Goal: Information Seeking & Learning: Learn about a topic

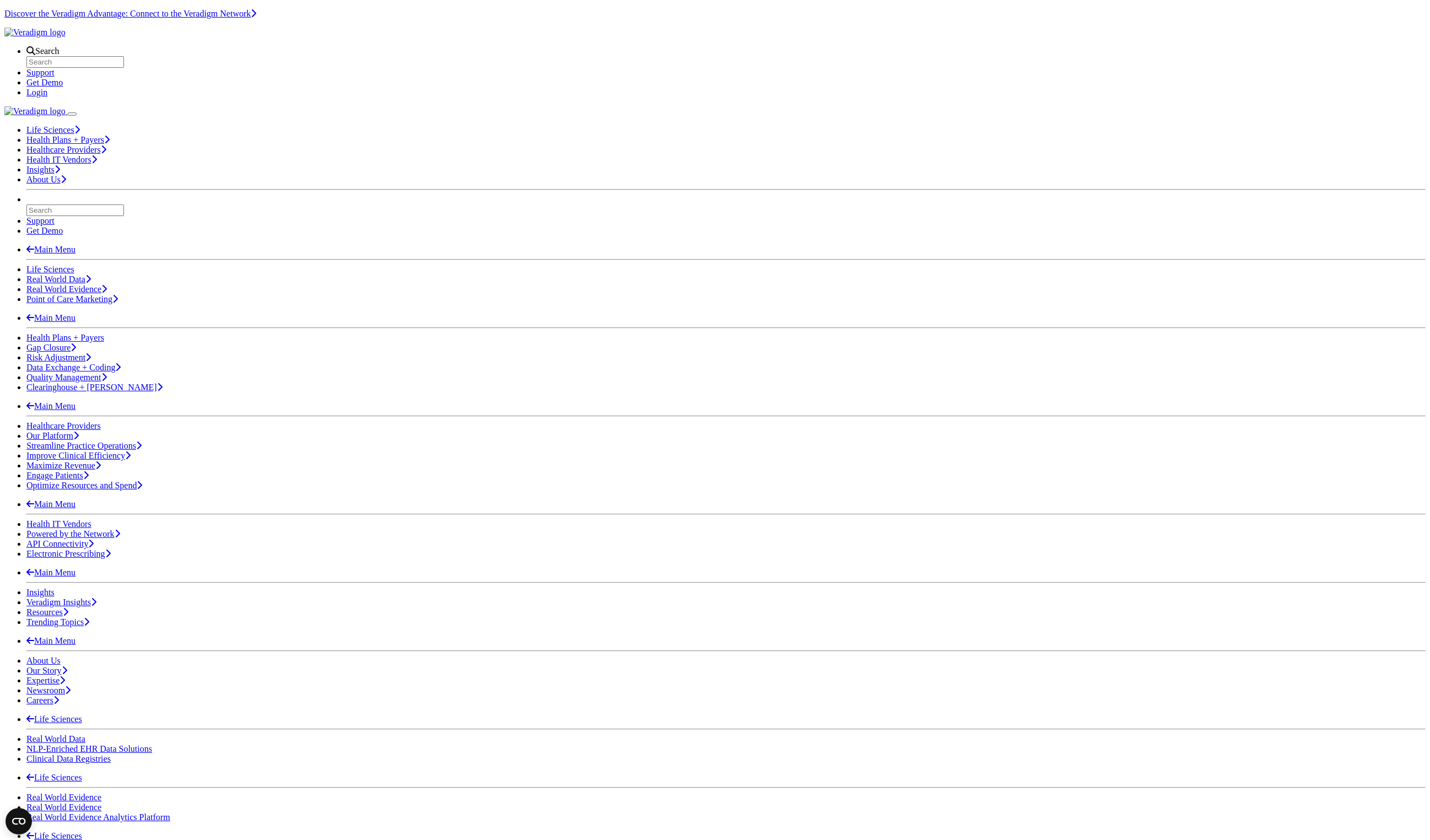
drag, startPoint x: 485, startPoint y: 52, endPoint x: 498, endPoint y: 51, distance: 13.0
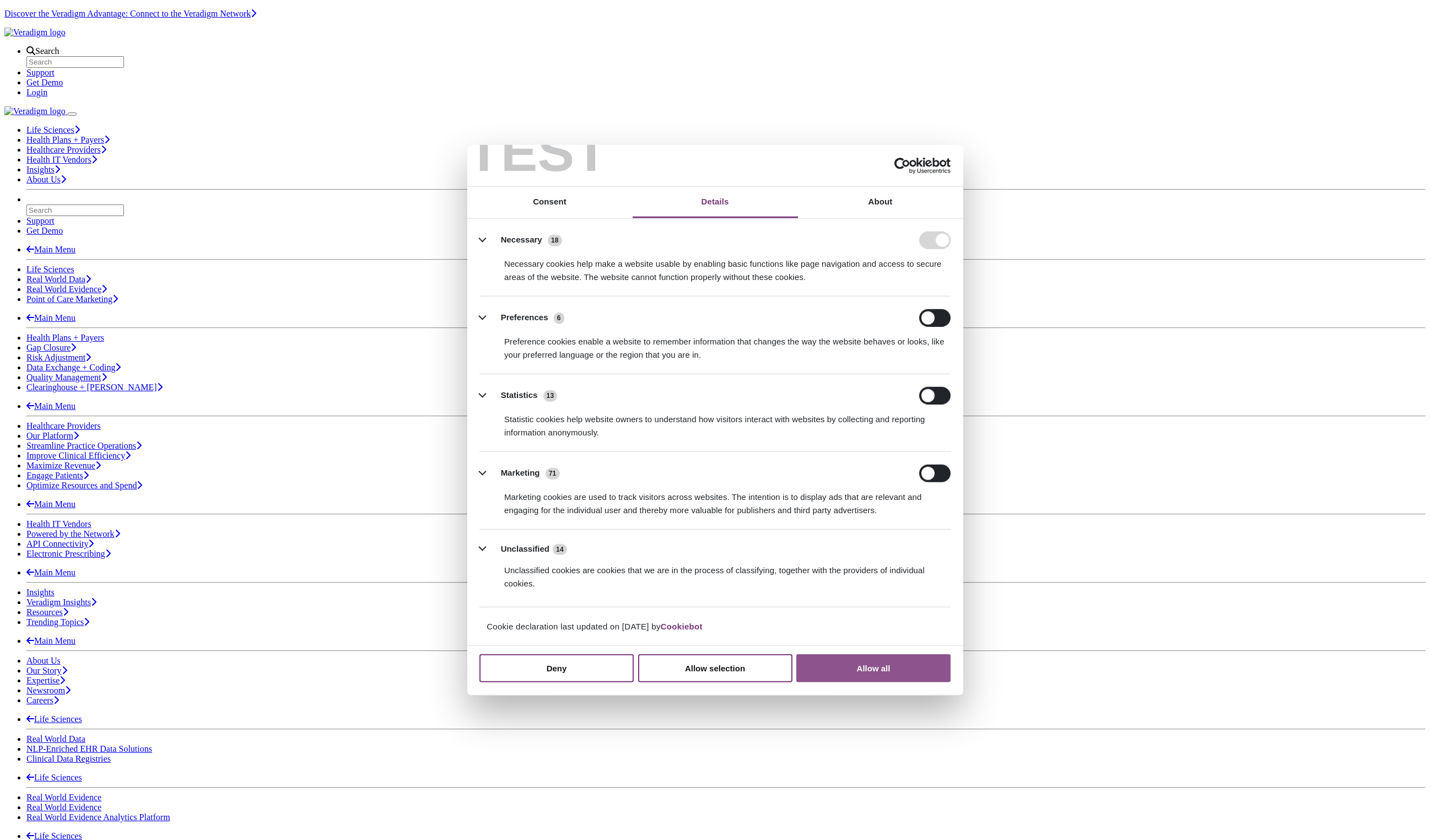
click at [848, 662] on button "Allow all" at bounding box center [873, 669] width 154 height 28
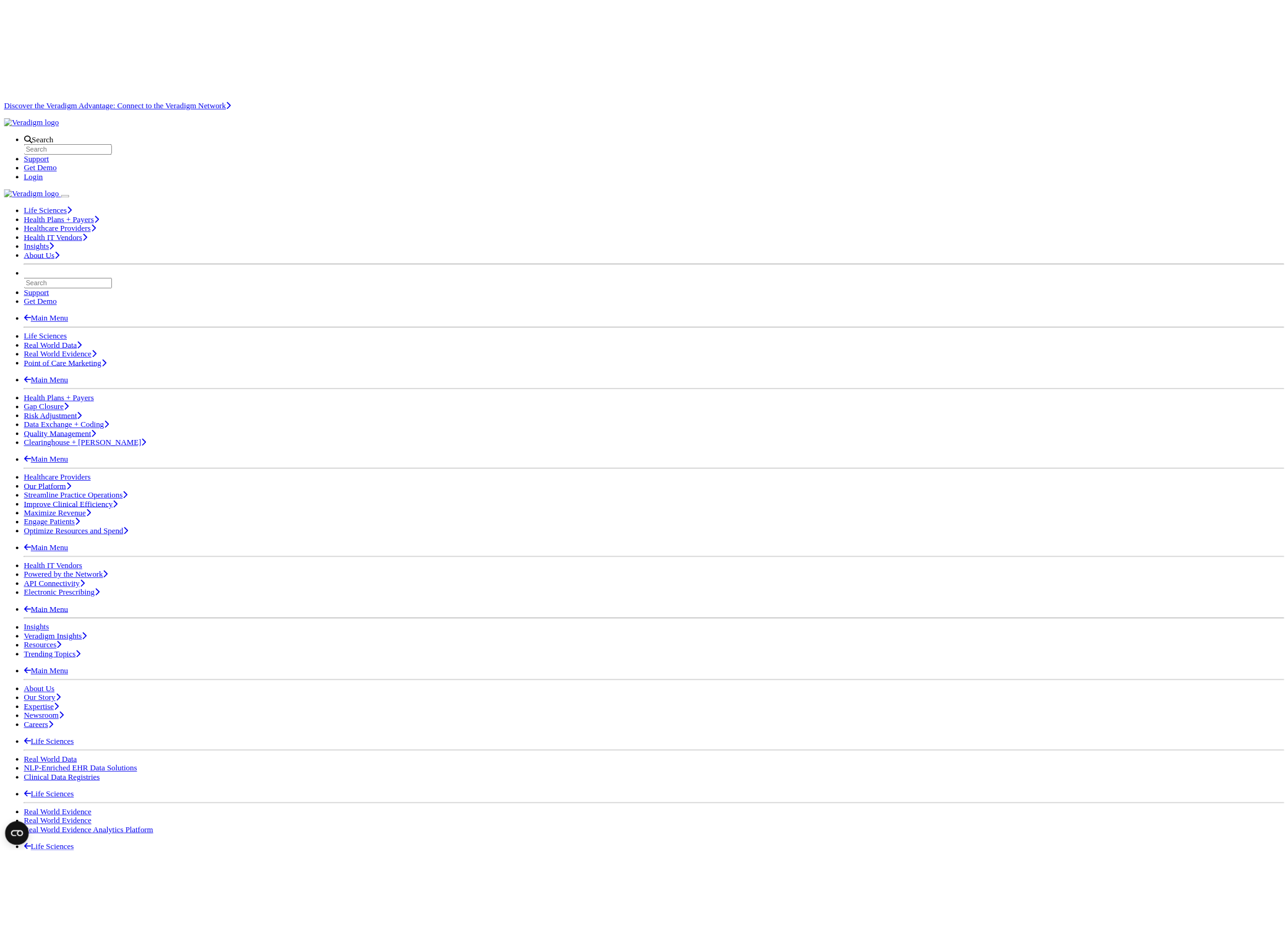
scroll to position [258, 0]
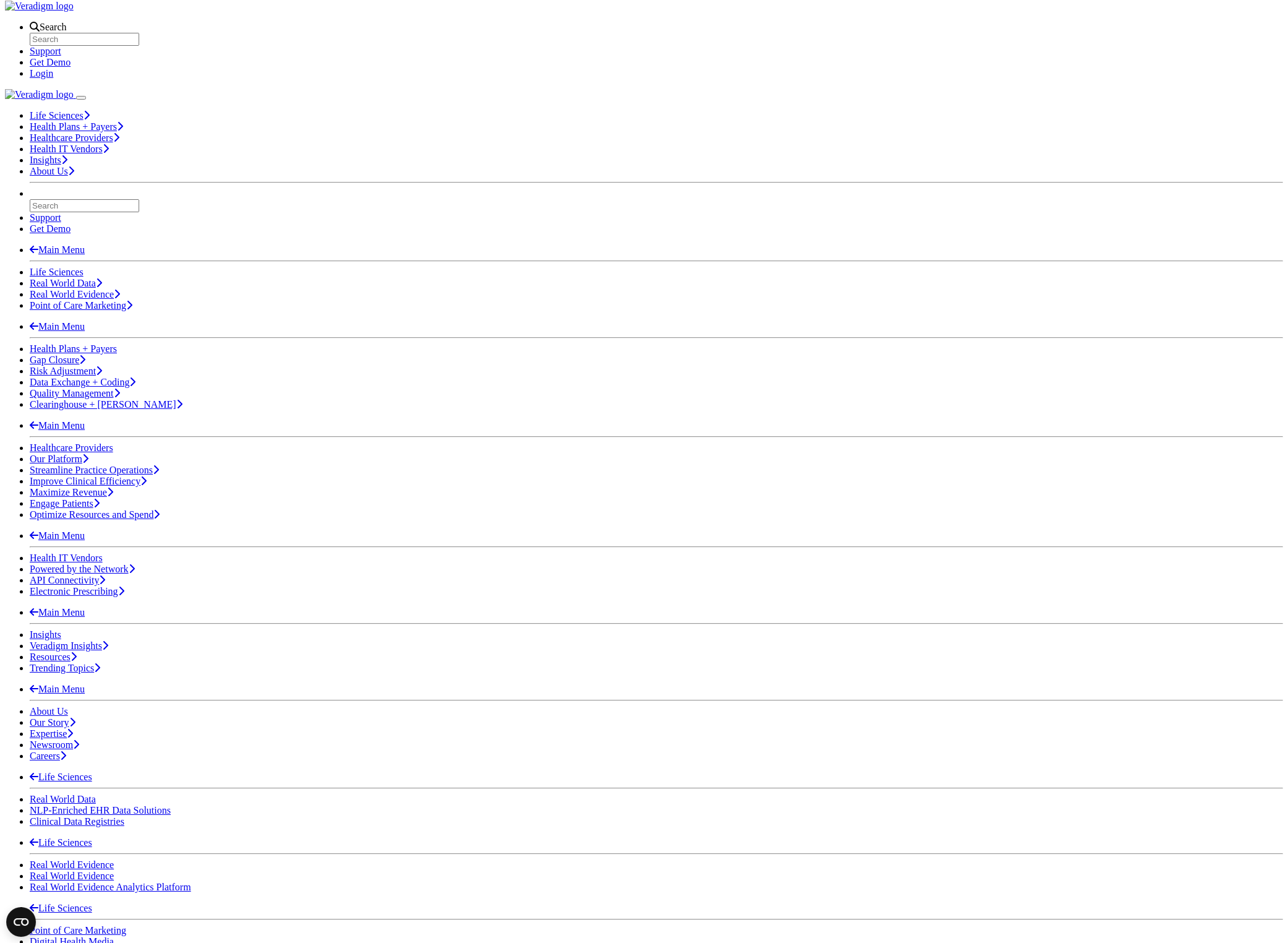
scroll to position [29, 0]
